Goal: Communication & Community: Answer question/provide support

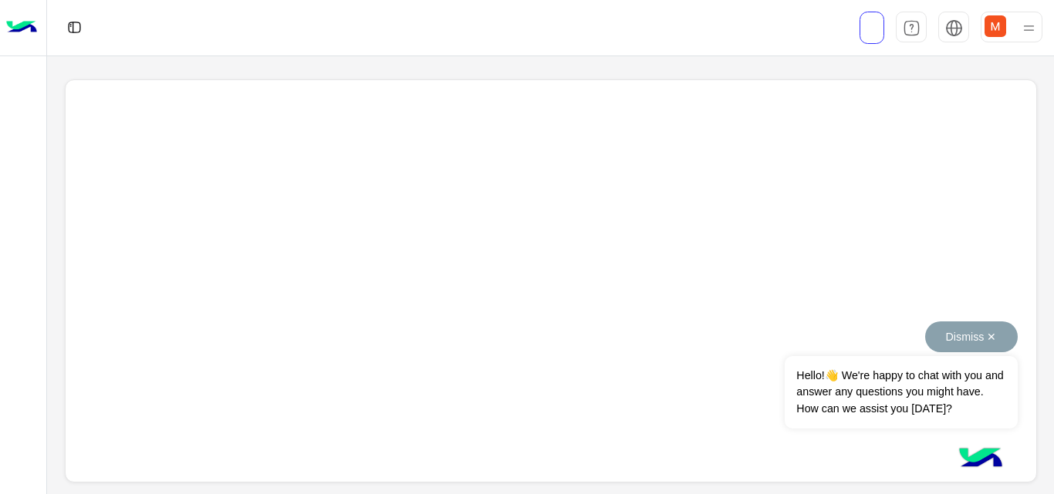
click at [955, 335] on button "Dismiss ✕" at bounding box center [971, 337] width 93 height 31
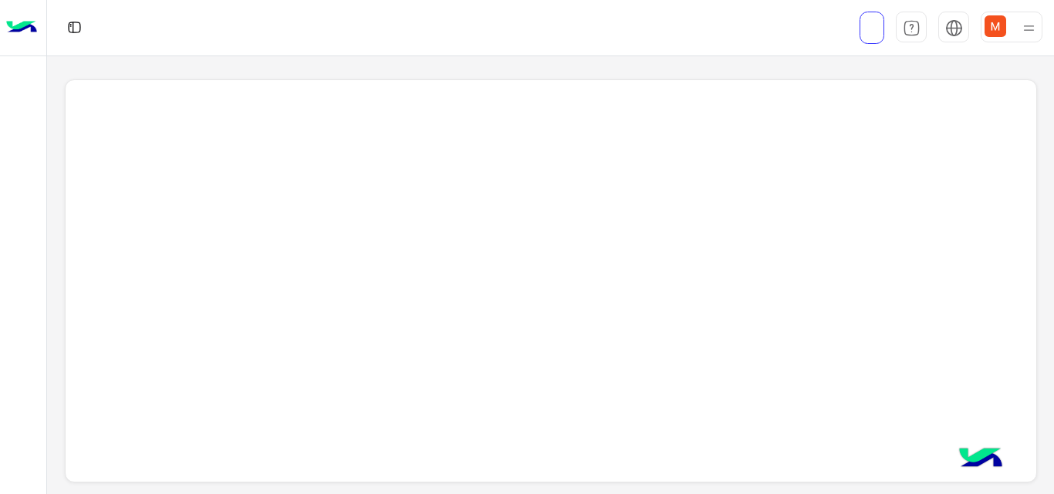
click at [997, 29] on img at bounding box center [995, 26] width 22 height 22
click at [344, 21] on div at bounding box center [382, 28] width 671 height 56
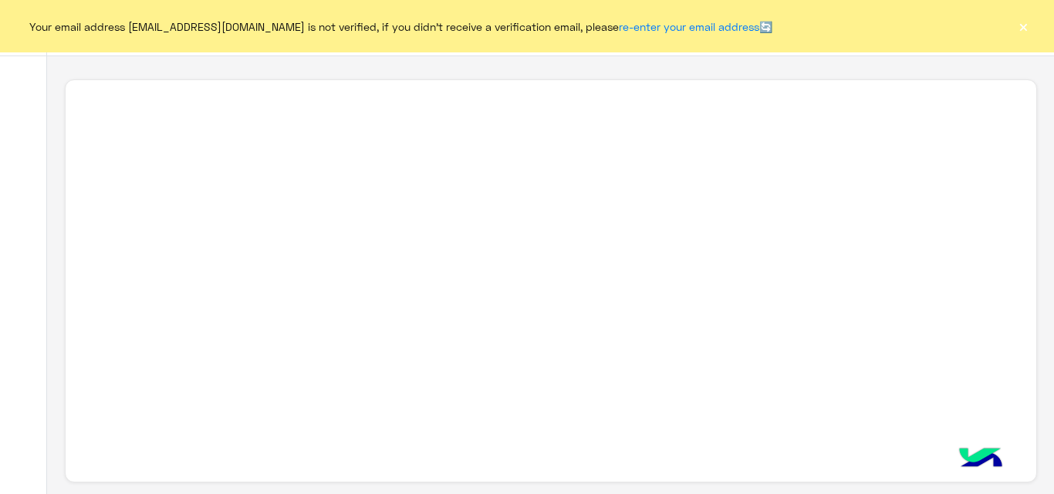
click at [1024, 28] on button "×" at bounding box center [1022, 26] width 15 height 15
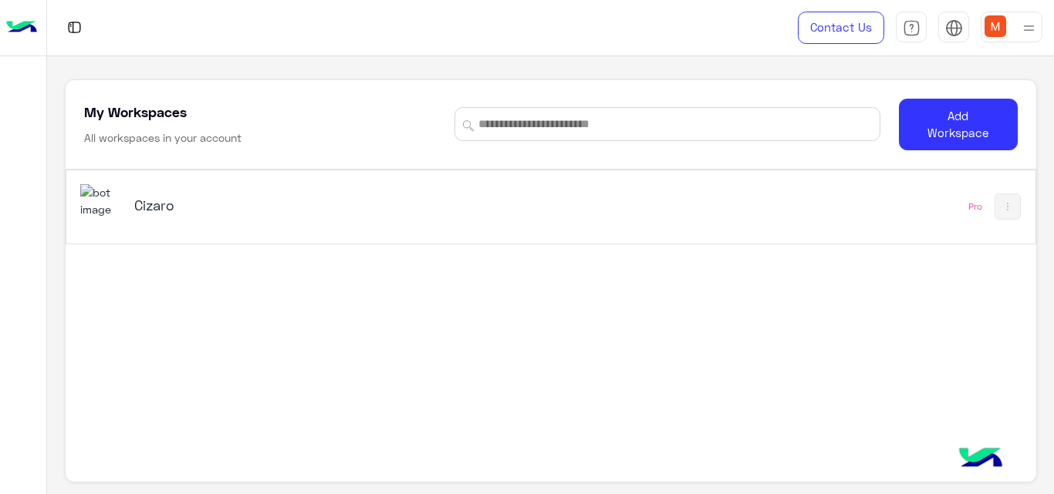
click at [137, 201] on h5 "Cizaro" at bounding box center [303, 205] width 339 height 19
click at [137, 202] on h5 "Cizaro" at bounding box center [303, 205] width 339 height 19
click at [97, 191] on img at bounding box center [101, 200] width 42 height 33
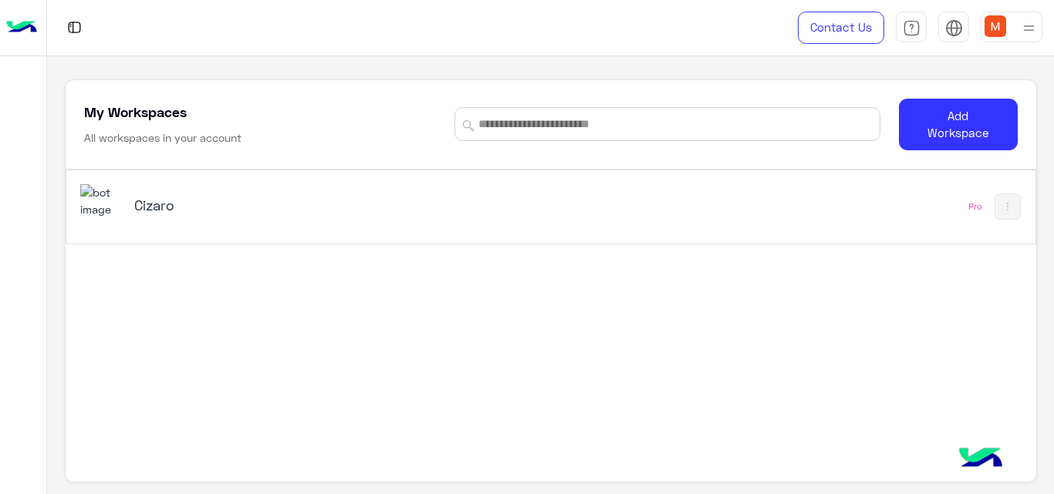
click at [97, 191] on img at bounding box center [101, 200] width 42 height 33
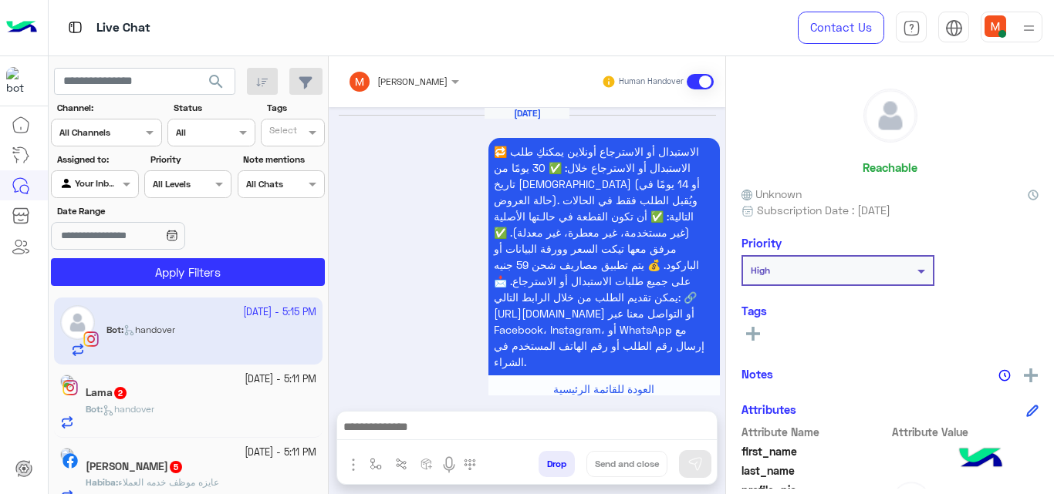
scroll to position [998, 0]
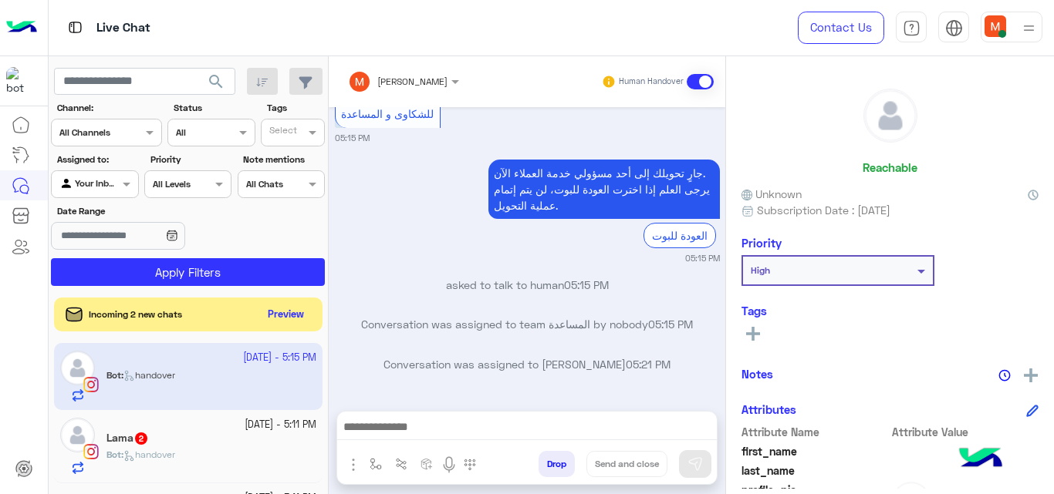
click at [226, 457] on div "Bot : handover" at bounding box center [211, 461] width 210 height 27
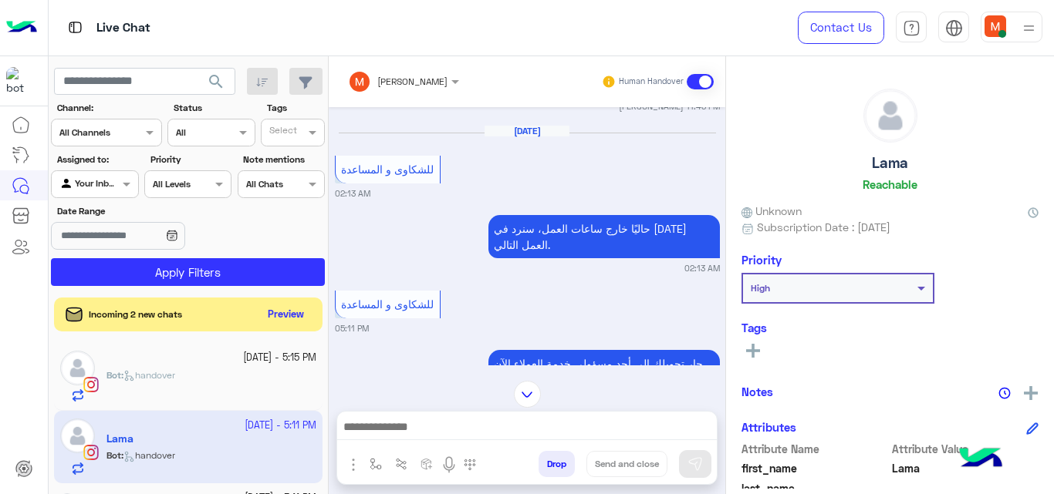
scroll to position [3068, 0]
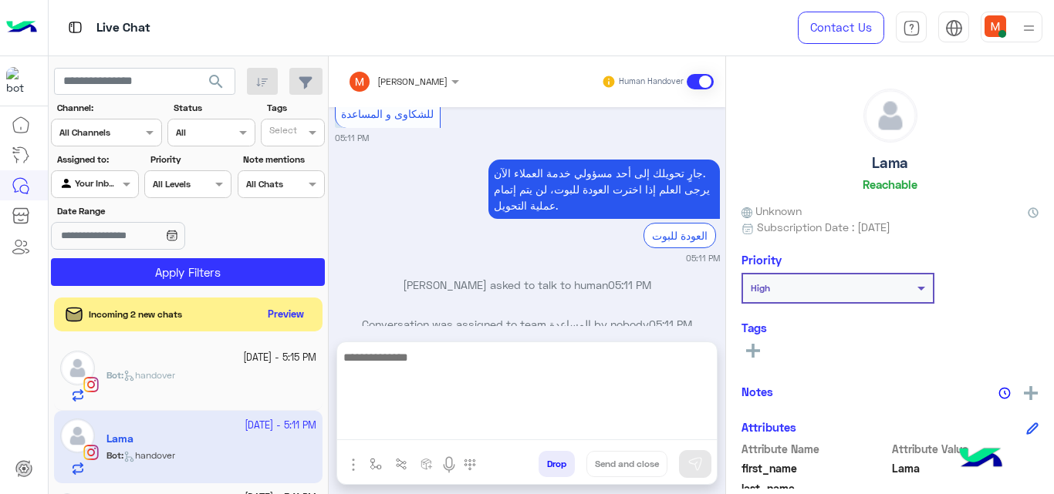
click at [604, 434] on textarea at bounding box center [527, 394] width 380 height 93
type textarea "*"
type textarea "**********"
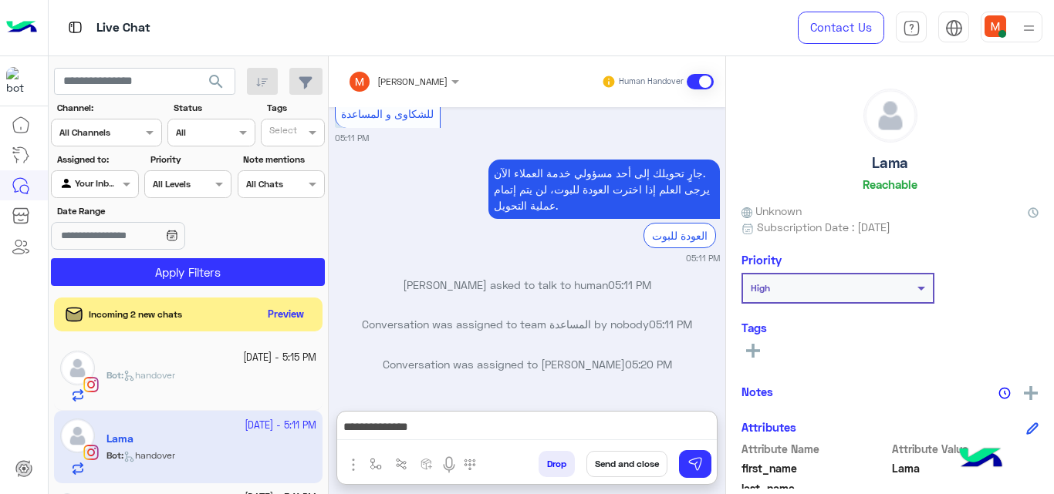
click at [649, 475] on button "Send and close" at bounding box center [626, 464] width 81 height 26
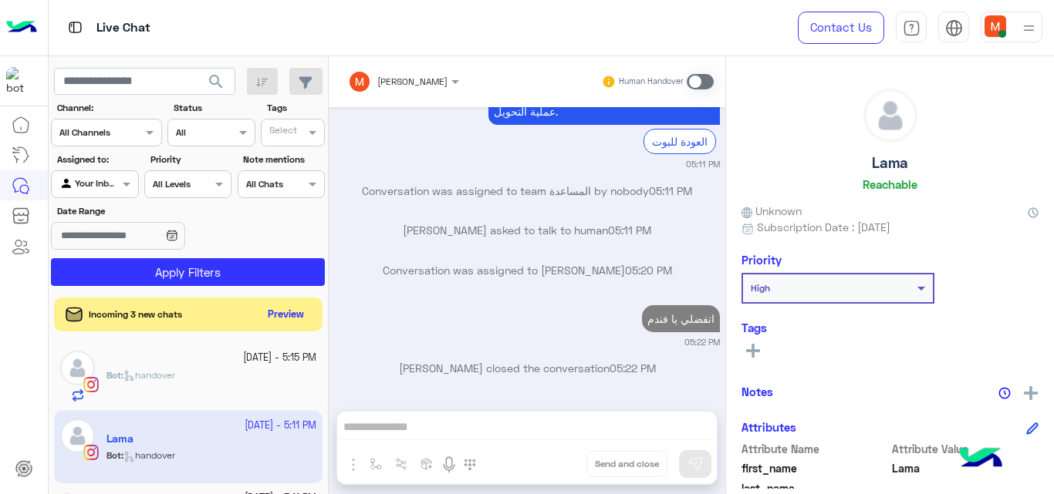
scroll to position [3167, 0]
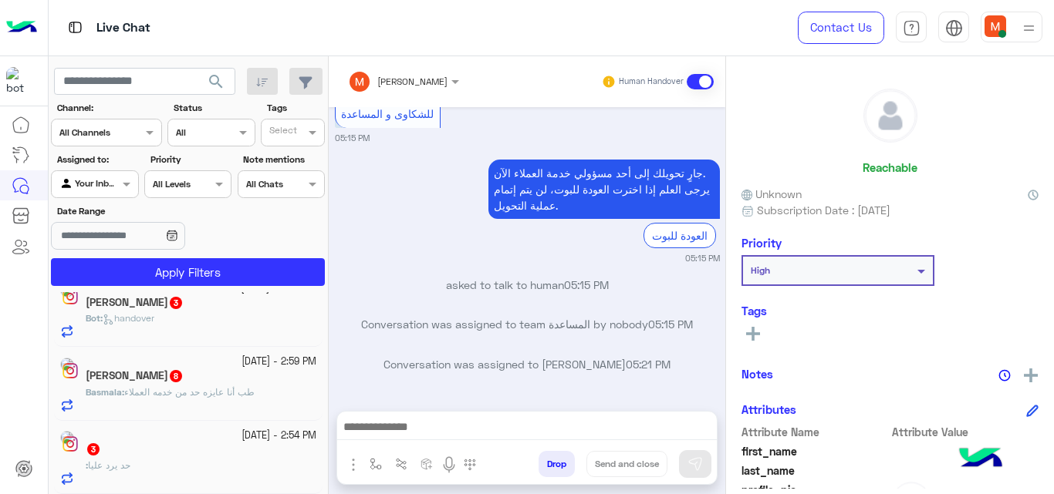
scroll to position [8, 0]
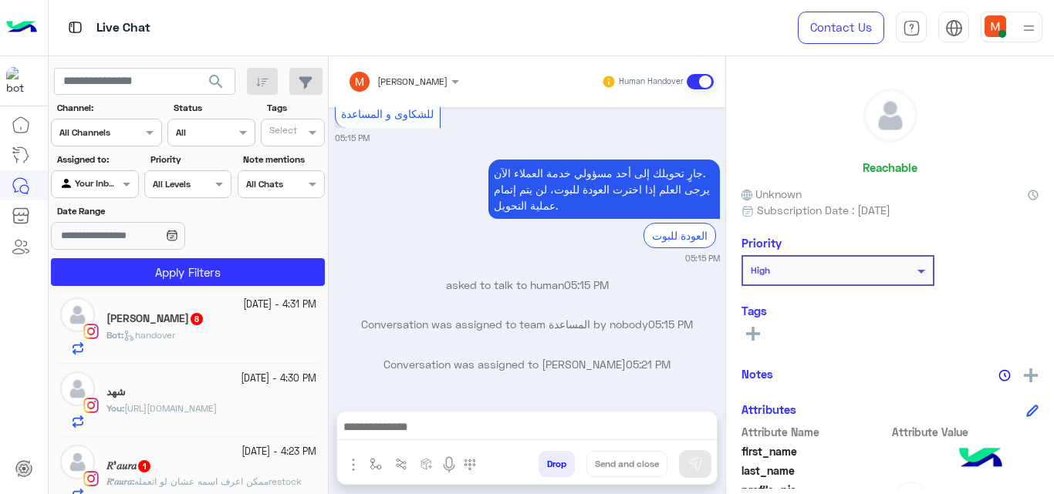
drag, startPoint x: 321, startPoint y: 309, endPoint x: 317, endPoint y: 420, distance: 110.4
click at [317, 420] on div "[DATE] - 4:31 PM [PERSON_NAME] 8 Bot : handover [DATE] - 4:30 PM شهد You : [URL…" at bounding box center [189, 396] width 280 height 208
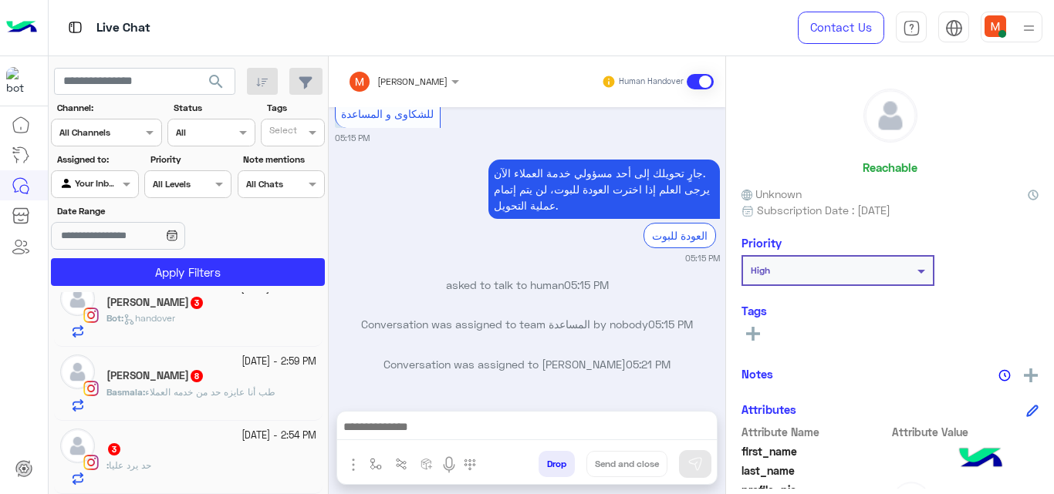
scroll to position [1274, 0]
drag, startPoint x: 319, startPoint y: 476, endPoint x: 321, endPoint y: 505, distance: 28.6
click at [321, 494] on html "Live Chat Contact Us Help Center عربي English search Channel: Channel All Chann…" at bounding box center [527, 247] width 1054 height 494
click at [296, 472] on div ": حد يرد عليا" at bounding box center [211, 472] width 210 height 27
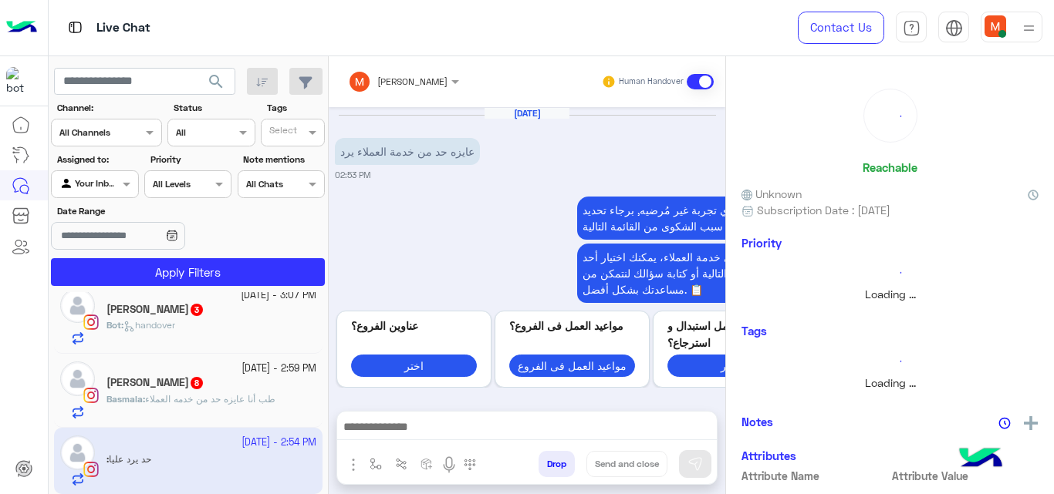
scroll to position [358, 0]
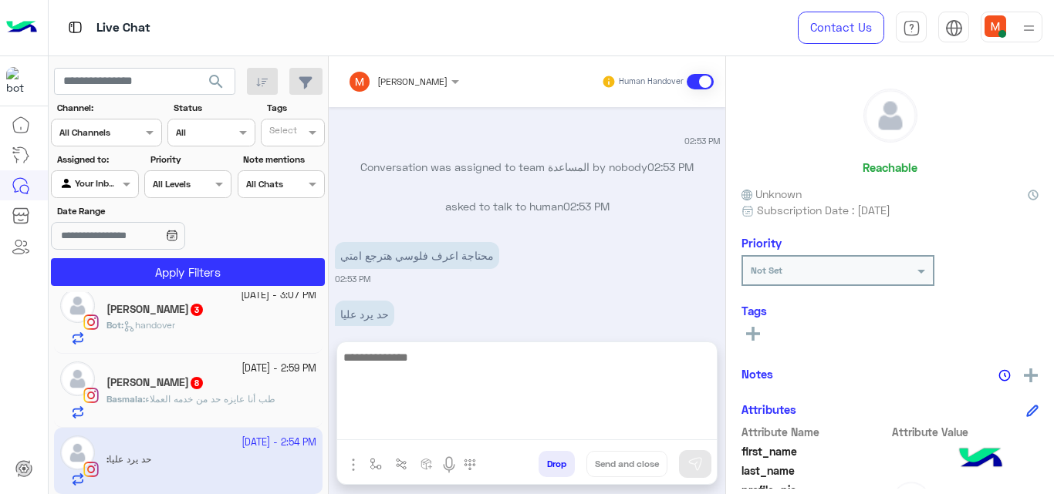
click at [481, 426] on textarea at bounding box center [527, 394] width 380 height 93
type textarea "**********"
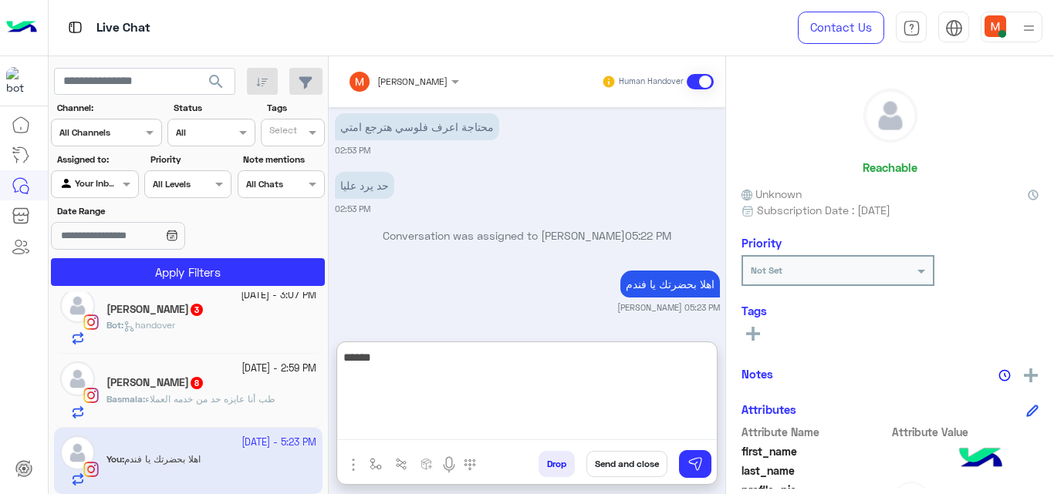
scroll to position [526, 0]
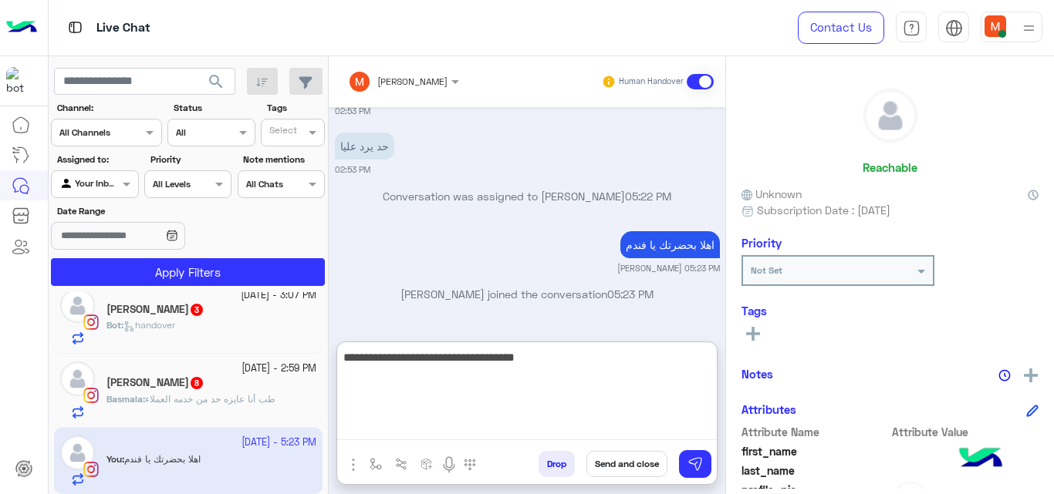
type textarea "**********"
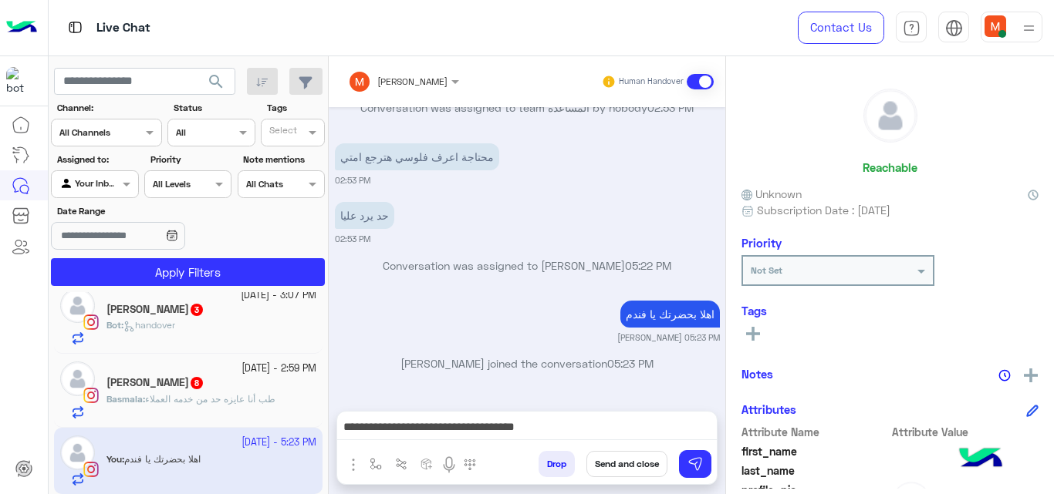
click at [629, 474] on button "Send and close" at bounding box center [626, 464] width 81 height 26
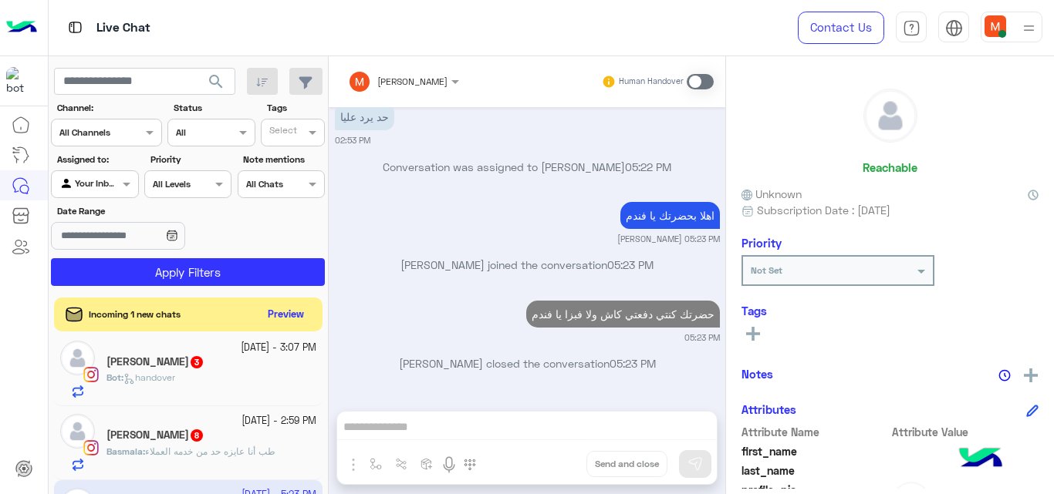
scroll to position [1274, 0]
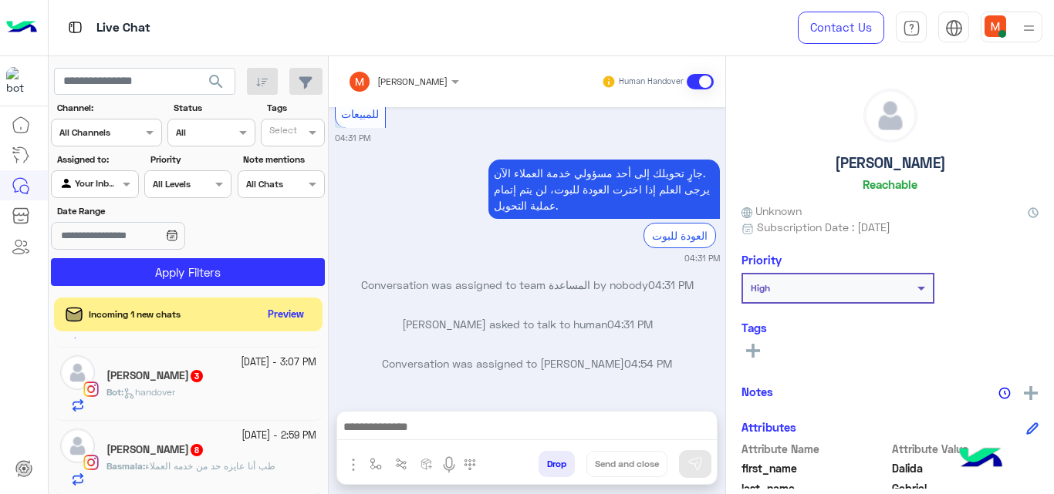
scroll to position [894, 0]
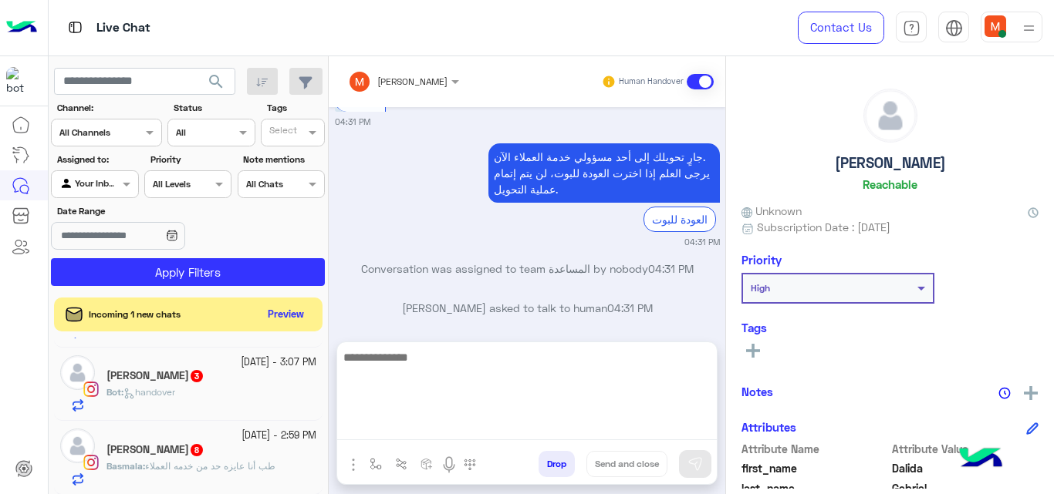
click at [623, 434] on textarea at bounding box center [527, 394] width 380 height 93
type textarea "**********"
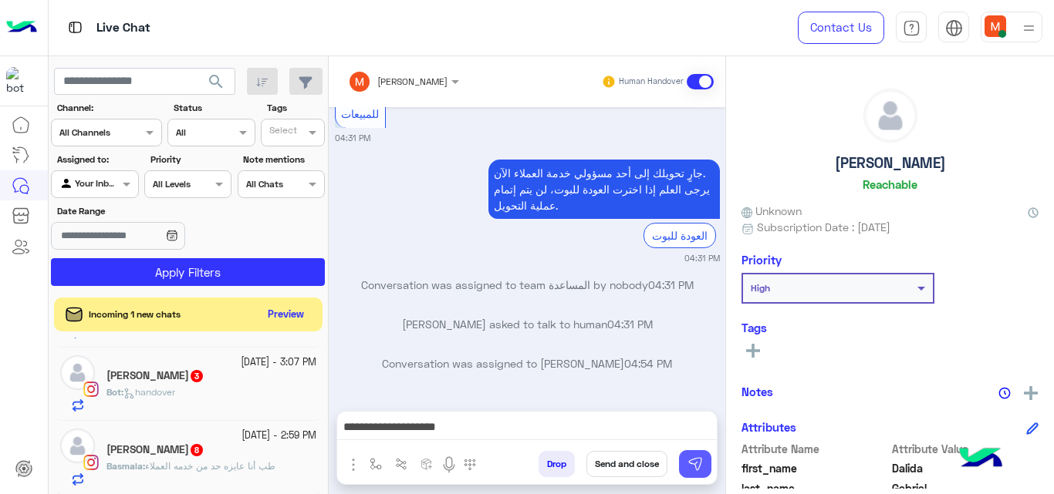
click at [697, 464] on img at bounding box center [694, 464] width 15 height 15
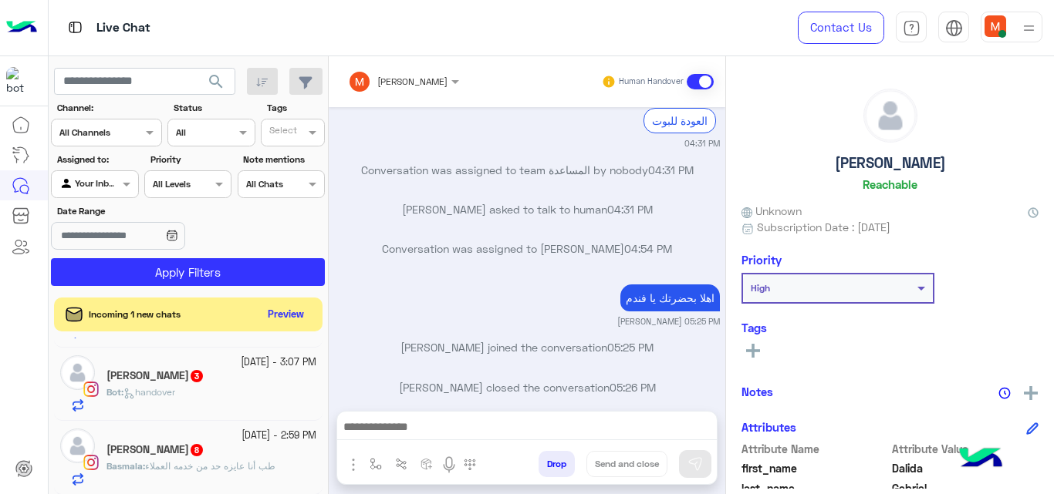
scroll to position [1033, 0]
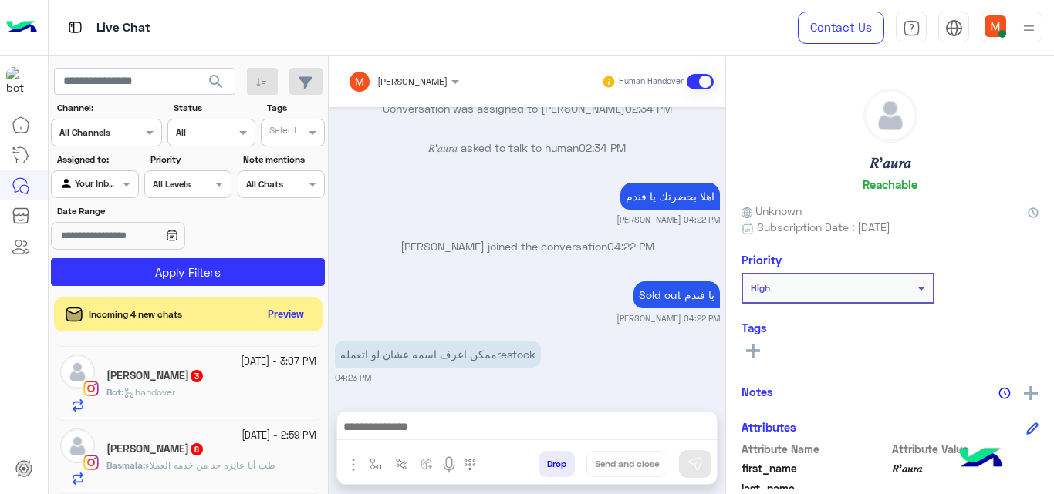
scroll to position [365, 0]
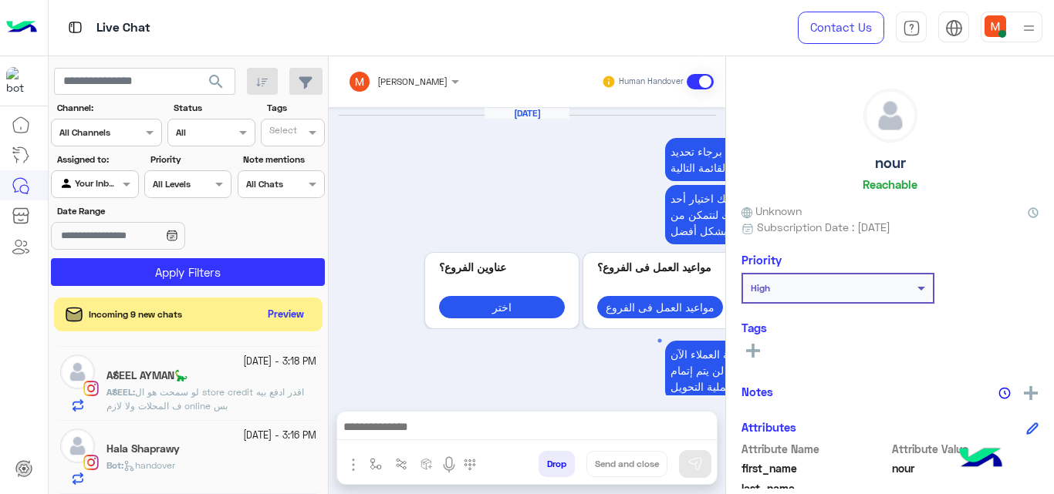
scroll to position [650, 0]
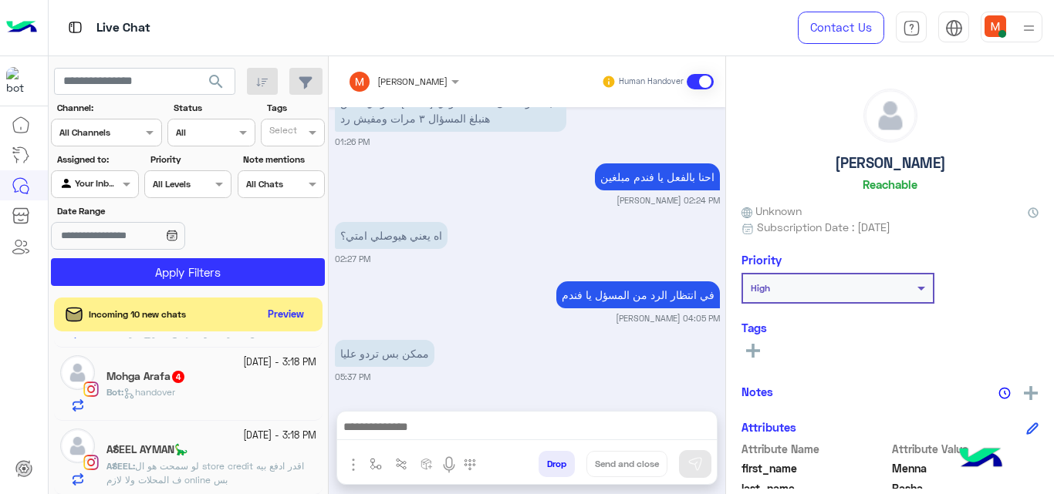
scroll to position [584, 0]
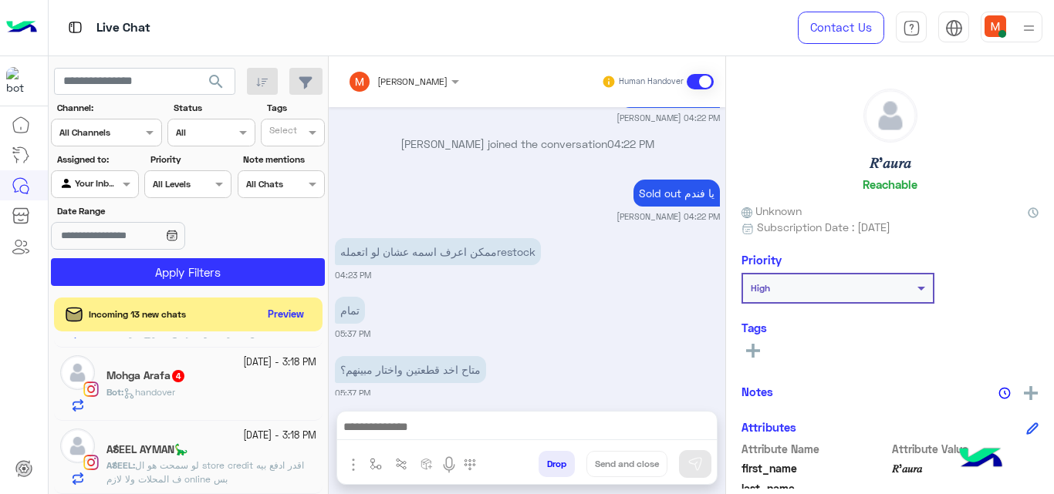
scroll to position [1315, 0]
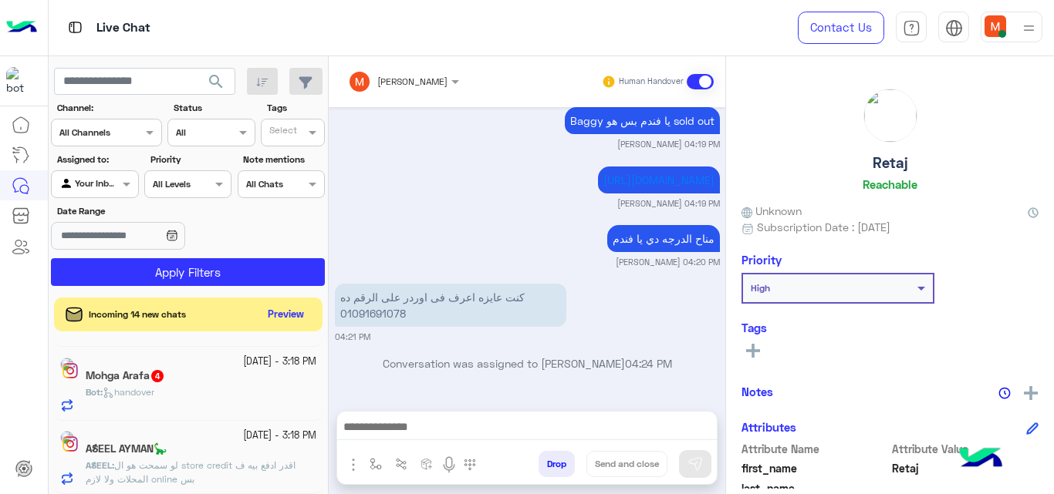
scroll to position [1428, 0]
